Goal: Check status: Check status

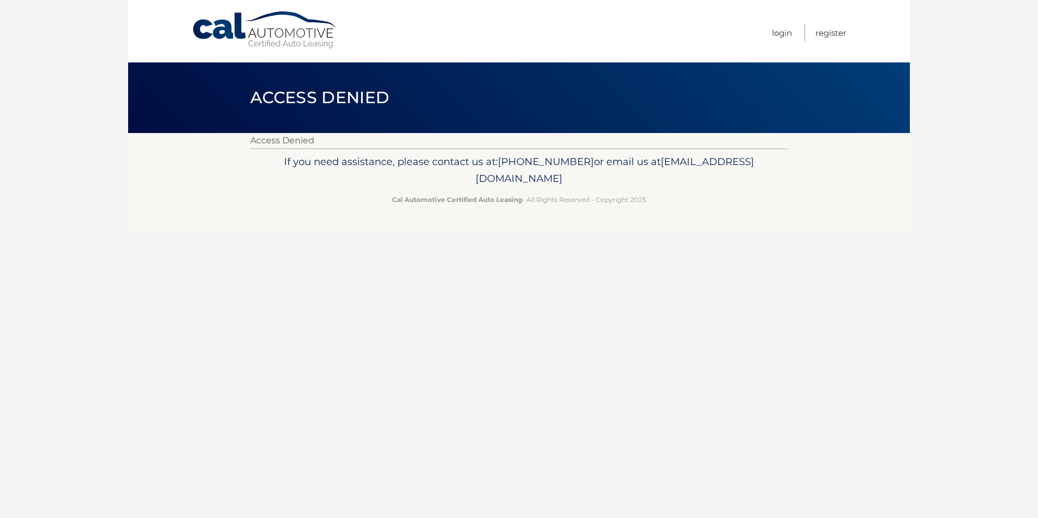
click at [770, 36] on nav "Menu Login Register" at bounding box center [597, 31] width 500 height 62
click at [775, 32] on link "Login" at bounding box center [782, 33] width 20 height 18
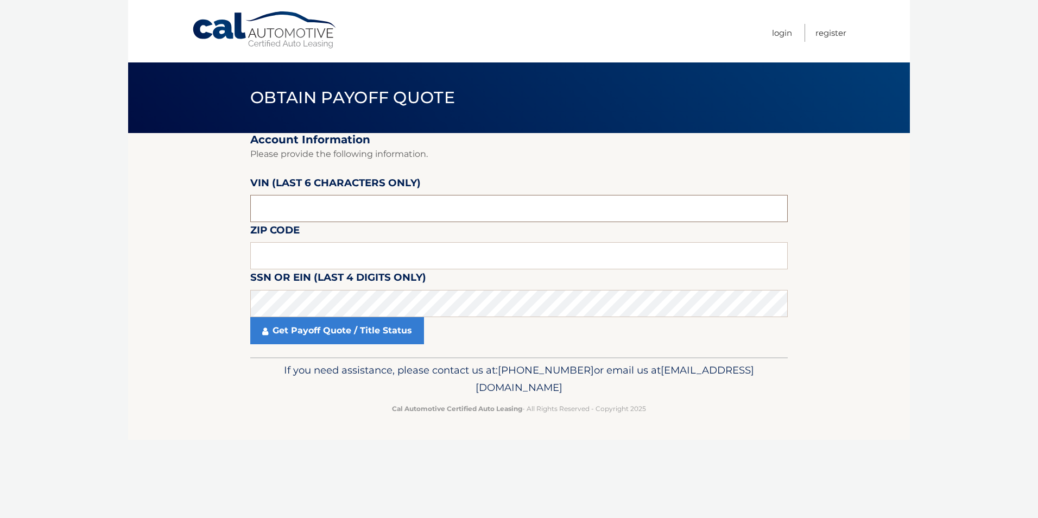
click at [279, 197] on input "text" at bounding box center [519, 208] width 538 height 27
click at [284, 208] on input "text" at bounding box center [519, 208] width 538 height 27
type input "140383"
click at [296, 261] on input "text" at bounding box center [519, 255] width 538 height 27
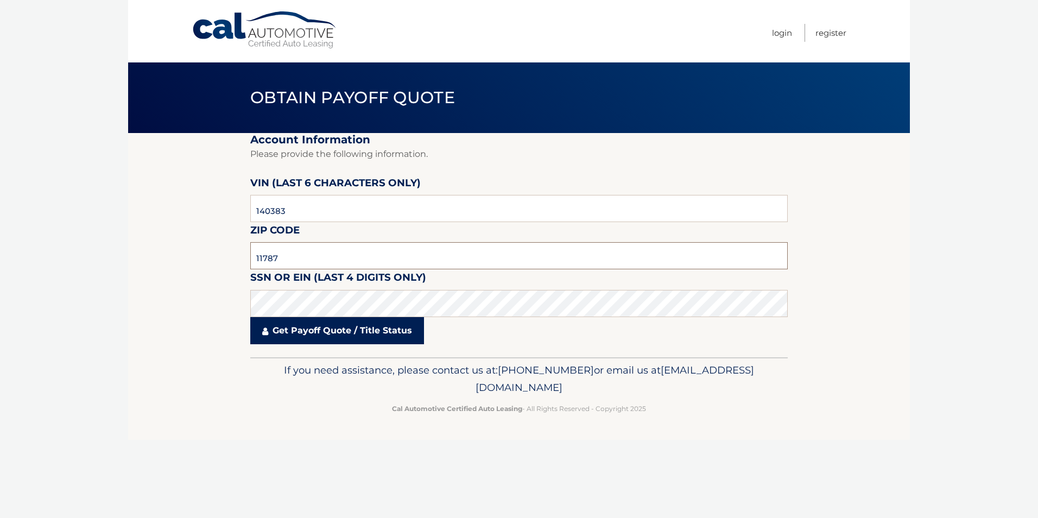
type input "11787"
click button "For Originating Dealer" at bounding box center [0, 0] width 0 height 0
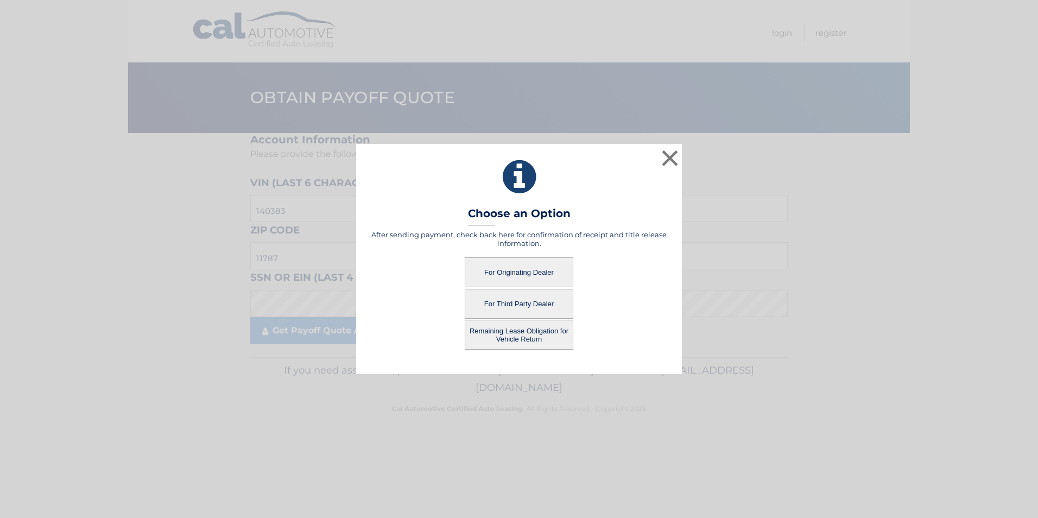
click at [483, 270] on button "For Originating Dealer" at bounding box center [519, 272] width 109 height 30
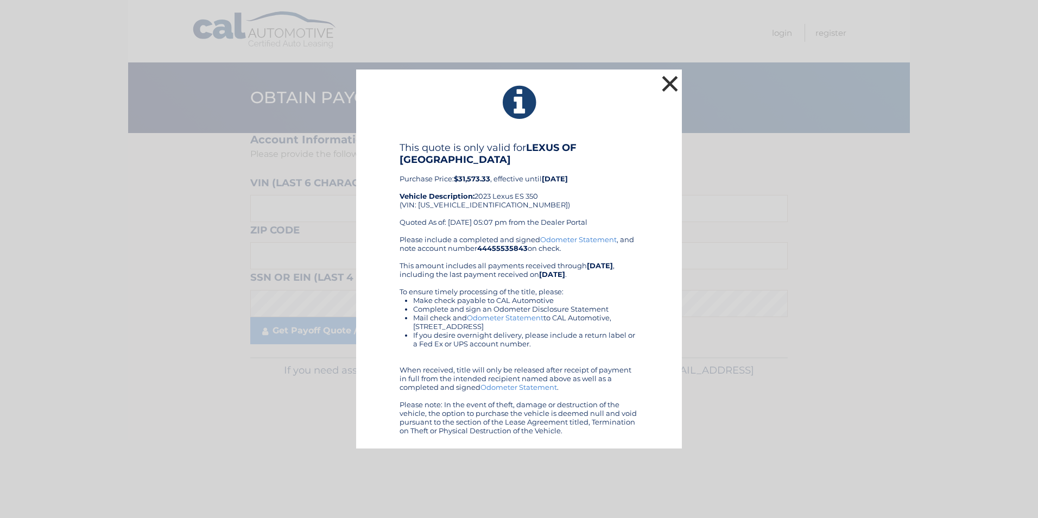
click at [672, 81] on button "×" at bounding box center [670, 84] width 22 height 22
